Goal: Task Accomplishment & Management: Use online tool/utility

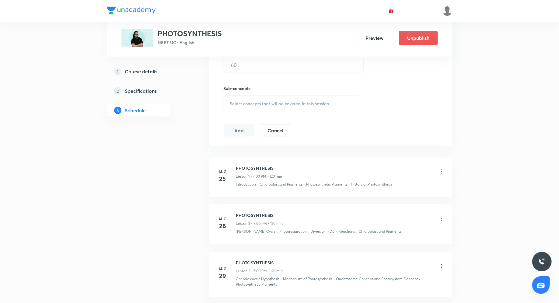
scroll to position [488, 0]
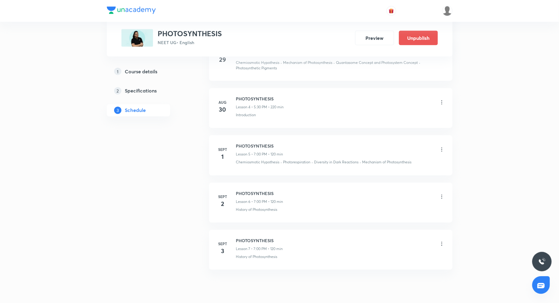
scroll to position [463, 0]
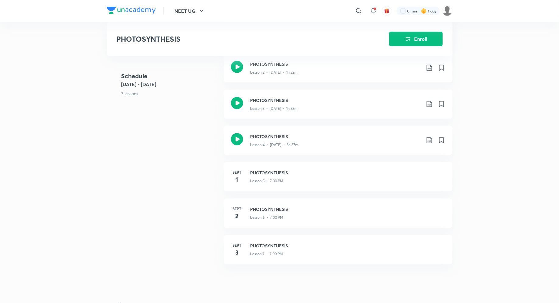
scroll to position [293, 0]
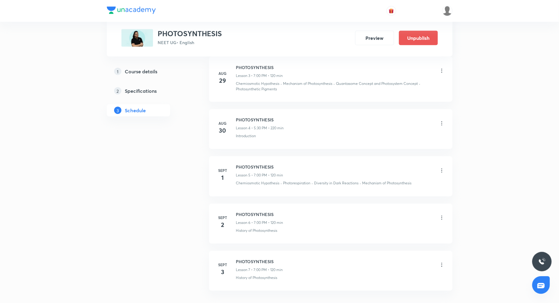
scroll to position [445, 0]
drag, startPoint x: 236, startPoint y: 119, endPoint x: 295, endPoint y: 120, distance: 58.7
click at [296, 120] on div "PHOTOSYNTHESIS Lesson 4 • 5:30 PM • 220 min" at bounding box center [340, 125] width 209 height 14
copy h6 "PHOTOSYNTHESIS"
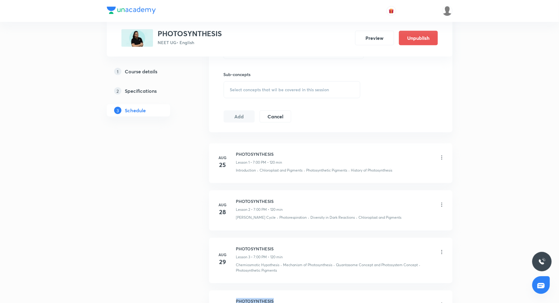
scroll to position [0, 0]
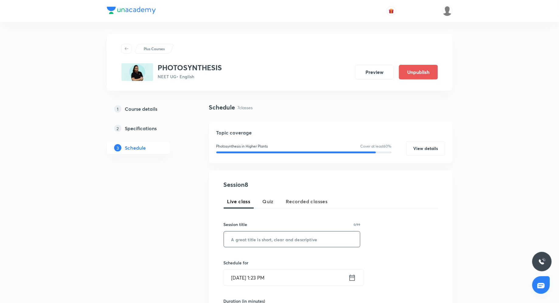
click at [250, 243] on input "text" at bounding box center [292, 239] width 136 height 16
paste input "PHOTOSYNTHESIS"
type input "PHOTOSYNTHESIS"
click at [352, 278] on icon at bounding box center [352, 277] width 8 height 9
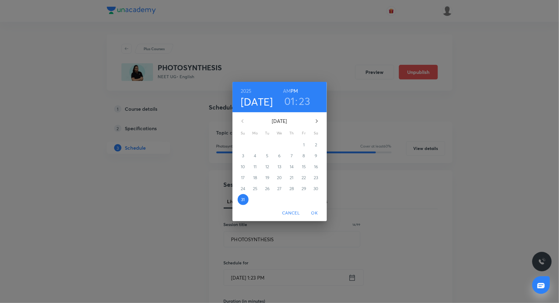
click at [292, 106] on h3 "01" at bounding box center [289, 101] width 11 height 13
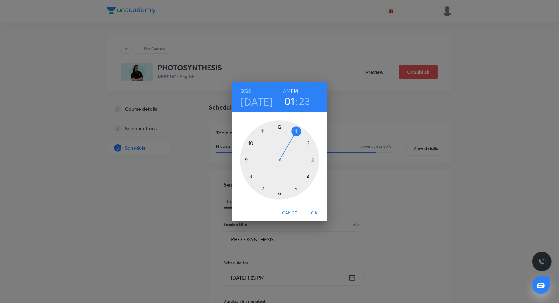
click at [307, 140] on div at bounding box center [279, 159] width 79 height 79
click at [278, 127] on div at bounding box center [279, 159] width 79 height 79
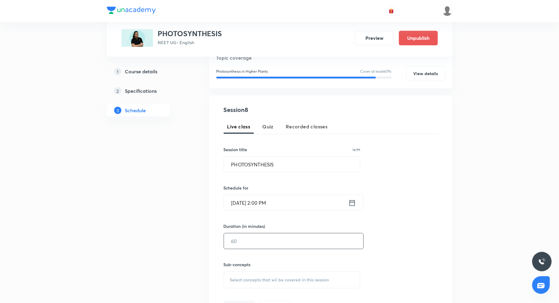
scroll to position [78, 0]
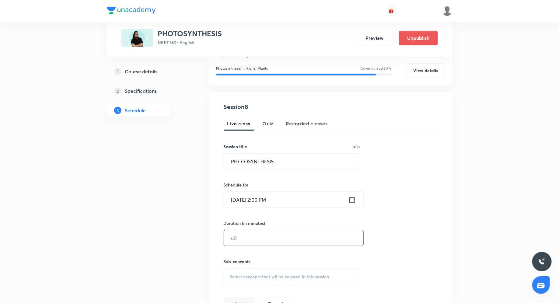
click at [259, 238] on input "text" at bounding box center [293, 238] width 139 height 16
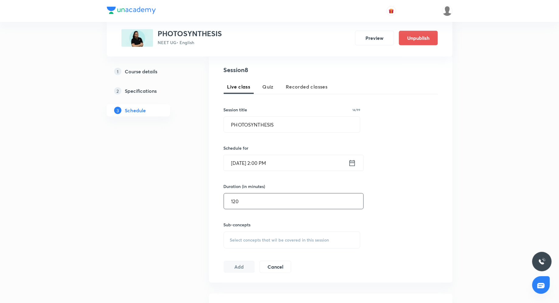
scroll to position [116, 0]
type input "120"
click at [246, 236] on span "Select concepts that wil be covered in this session" at bounding box center [279, 238] width 99 height 5
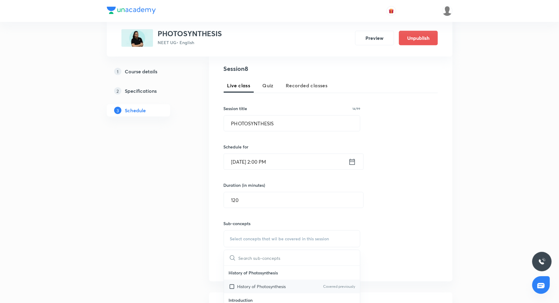
click at [263, 281] on div "History of Photosynthesis Covered previously" at bounding box center [292, 286] width 136 height 14
checkbox input "true"
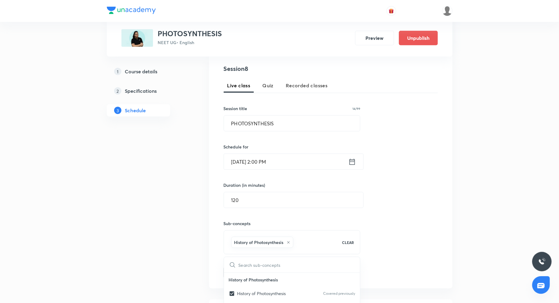
click at [374, 230] on div "Session 8 Live class Quiz Recorded classes Session title 14/99 PHOTOSYNTHESIS ​…" at bounding box center [331, 171] width 214 height 214
click at [251, 267] on button "Add" at bounding box center [239, 272] width 31 height 12
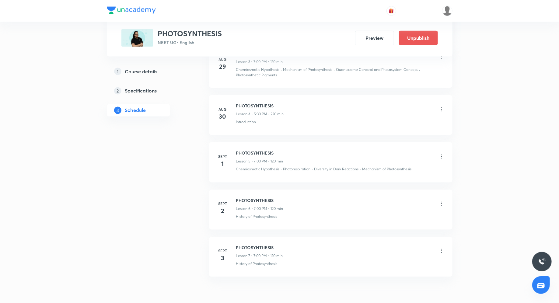
scroll to position [495, 0]
